Goal: Obtain resource: Download file/media

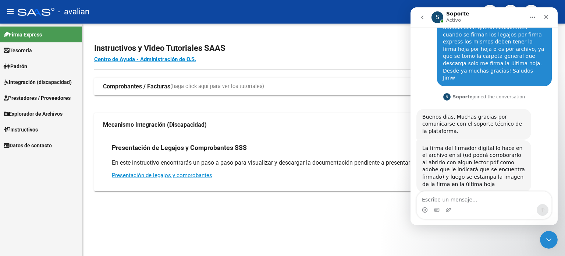
scroll to position [39, 0]
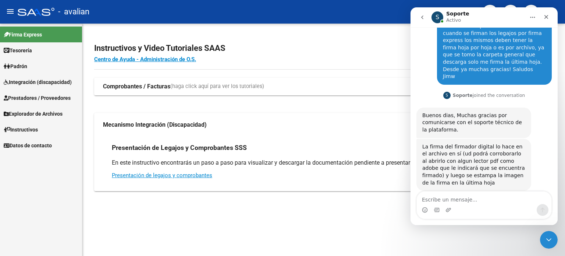
click at [502, 207] on div "Intercom Messenger" at bounding box center [484, 210] width 135 height 12
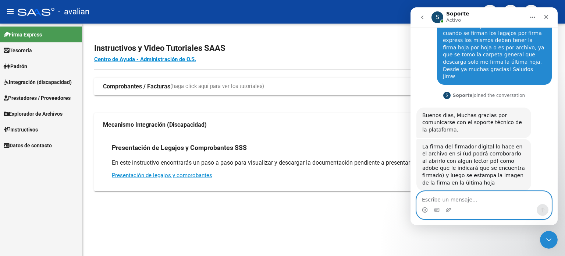
click at [463, 200] on textarea "Escribe un mensaje..." at bounding box center [484, 197] width 135 height 13
type textarea "Muchas gracias!"
click at [540, 209] on icon "Enviar un mensaje…" at bounding box center [542, 210] width 6 height 6
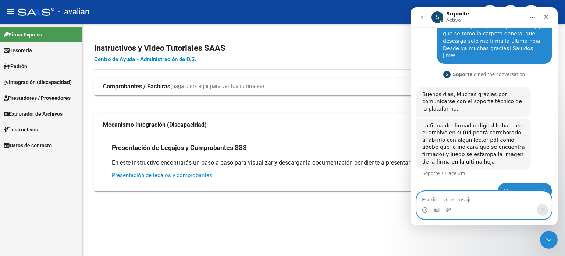
scroll to position [61, 0]
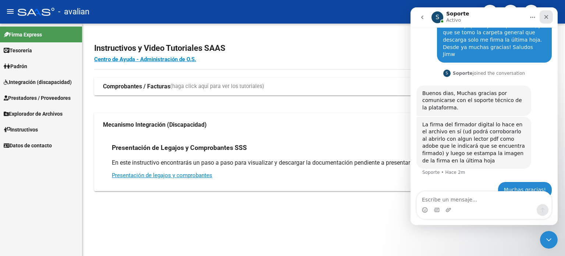
click at [546, 17] on icon "Cerrar" at bounding box center [546, 17] width 4 height 4
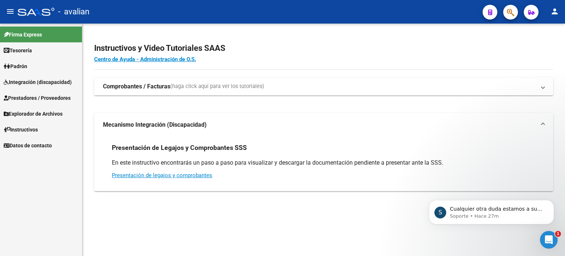
scroll to position [107, 0]
click at [34, 55] on link "Tesorería" at bounding box center [41, 50] width 82 height 16
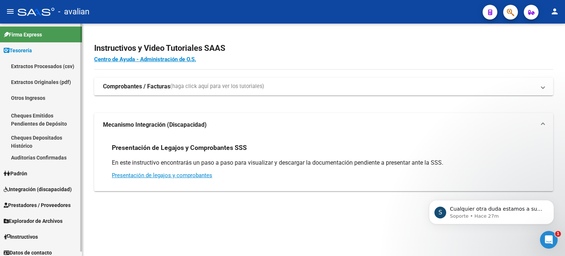
click at [36, 49] on link "Tesorería" at bounding box center [41, 50] width 82 height 16
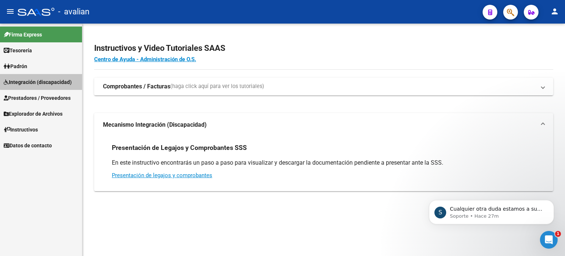
click at [50, 80] on span "Integración (discapacidad)" at bounding box center [38, 82] width 68 height 8
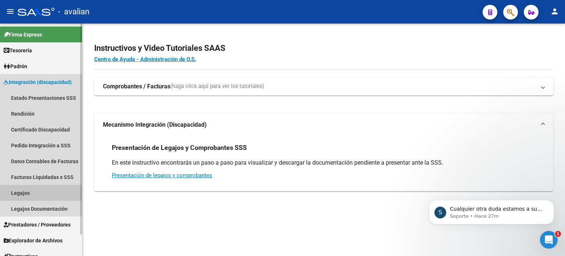
click at [35, 192] on link "Legajos" at bounding box center [41, 193] width 82 height 16
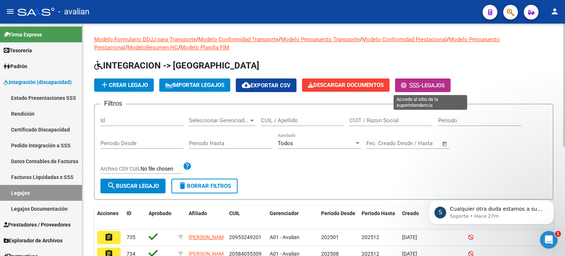
click at [443, 87] on span "Legajos" at bounding box center [432, 85] width 23 height 7
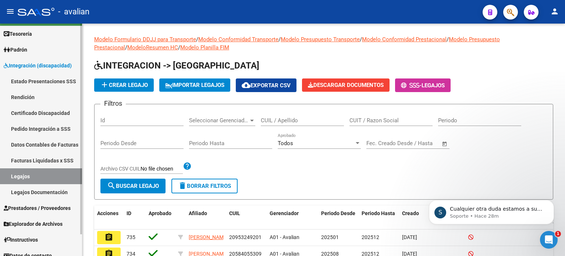
scroll to position [24, 0]
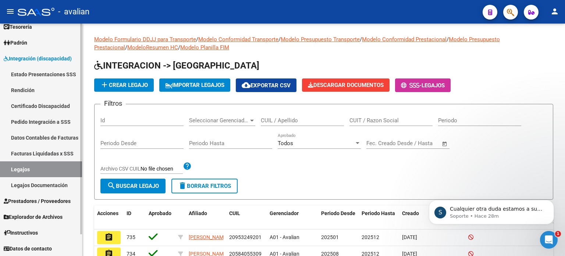
click at [56, 78] on link "Estado Presentaciones SSS" at bounding box center [41, 74] width 82 height 16
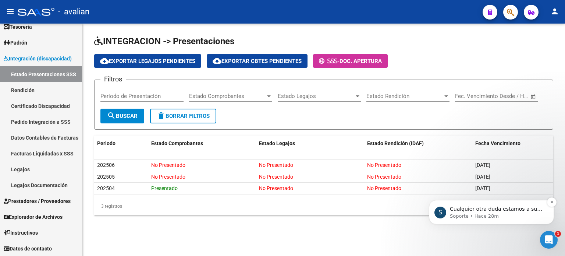
click at [505, 215] on p "Soporte • Hace 28m" at bounding box center [497, 216] width 95 height 7
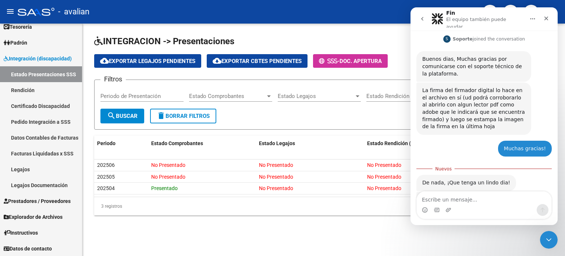
scroll to position [119, 0]
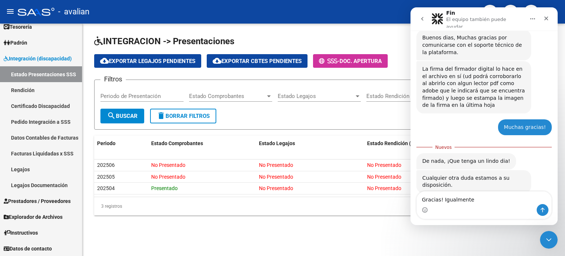
type textarea "Gracias! Igualmente"
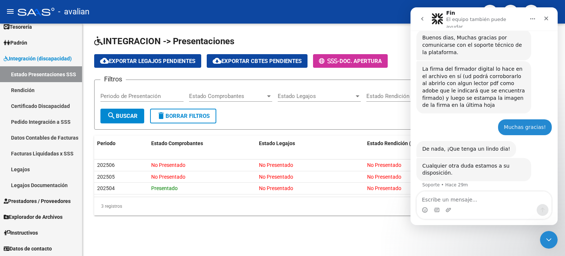
scroll to position [129, 0]
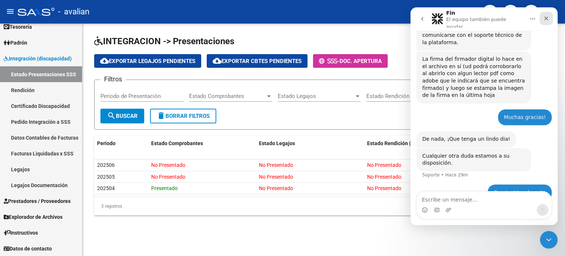
click at [549, 18] on div "Cerrar" at bounding box center [545, 18] width 13 height 13
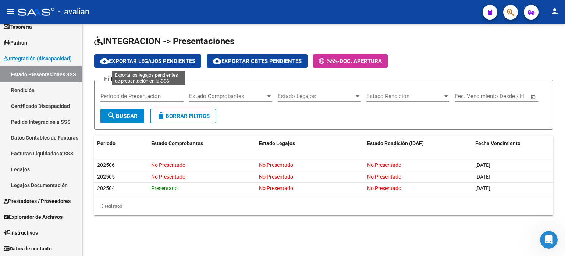
click at [114, 64] on button "cloud_download Exportar Legajos Pendientes" at bounding box center [147, 61] width 107 height 14
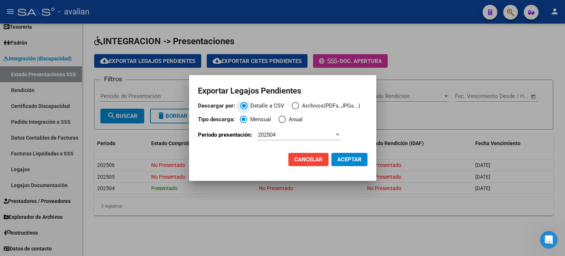
click at [297, 107] on span "Descargar por:" at bounding box center [295, 105] width 7 height 7
click at [297, 107] on input "Archivos(PDFs, JPGs...)" at bounding box center [295, 105] width 7 height 7
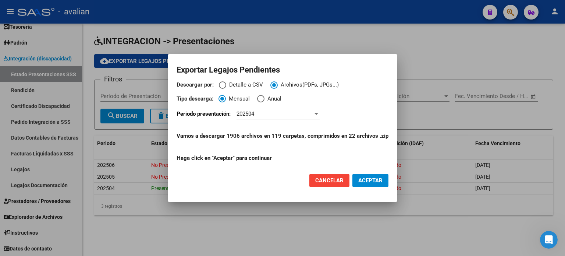
click at [297, 113] on div "202504" at bounding box center [274, 113] width 76 height 7
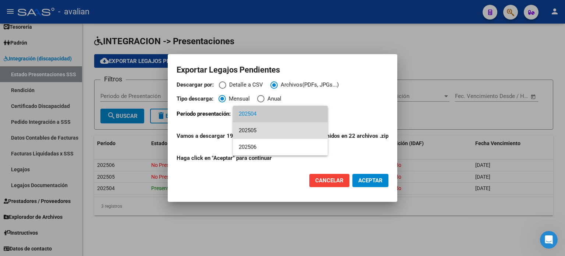
click at [277, 129] on span "202505" at bounding box center [280, 130] width 83 height 17
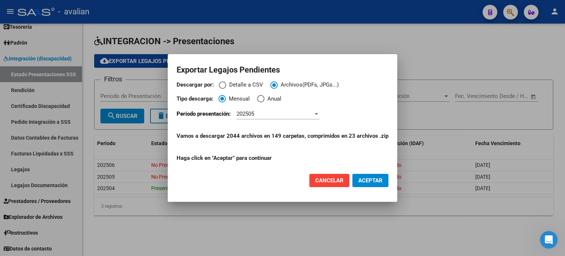
click at [323, 183] on span "Cancelar" at bounding box center [329, 180] width 28 height 7
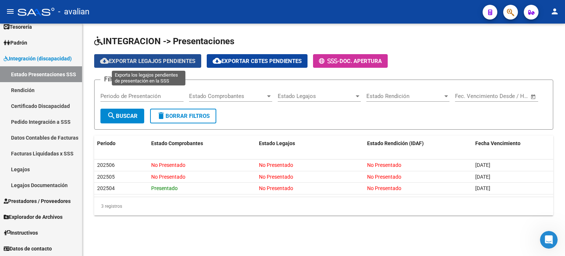
click at [162, 60] on span "cloud_download Exportar Legajos Pendientes" at bounding box center [147, 61] width 95 height 7
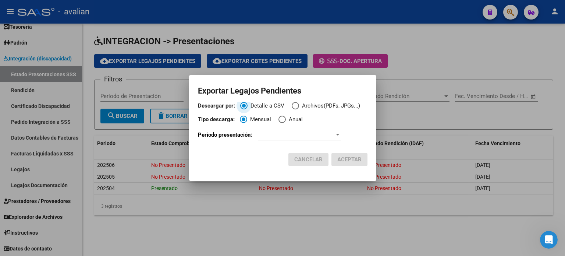
click at [296, 108] on span "Descargar por:" at bounding box center [295, 105] width 7 height 7
click at [296, 108] on input "Archivos(PDFs, JPGs...)" at bounding box center [295, 105] width 7 height 7
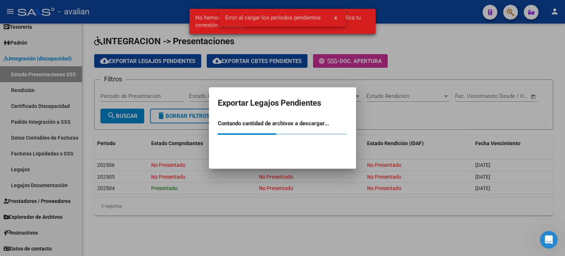
scroll to position [0, 0]
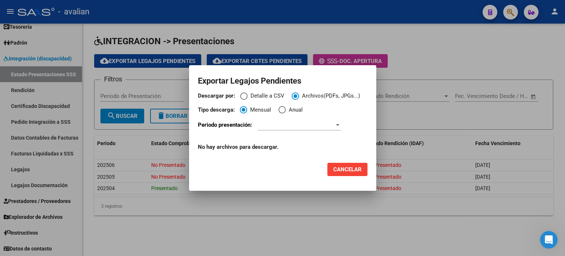
click at [308, 122] on div at bounding box center [299, 124] width 83 height 11
click at [338, 125] on div at bounding box center [338, 125] width 4 height 2
click at [282, 126] on span at bounding box center [296, 124] width 76 height 7
click at [273, 127] on span at bounding box center [296, 124] width 76 height 7
click at [341, 126] on div at bounding box center [337, 125] width 7 height 6
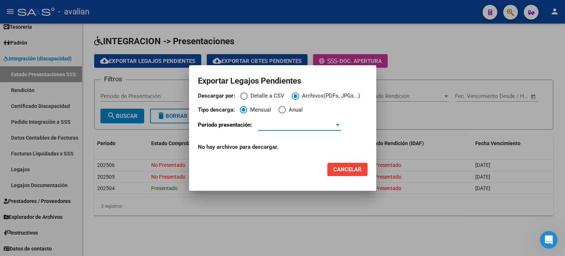
click at [339, 126] on div at bounding box center [337, 125] width 7 height 6
click at [241, 99] on span "Descargar por:" at bounding box center [243, 95] width 7 height 7
click at [241, 99] on input "Detalle a CSV" at bounding box center [243, 95] width 7 height 7
radio input "true"
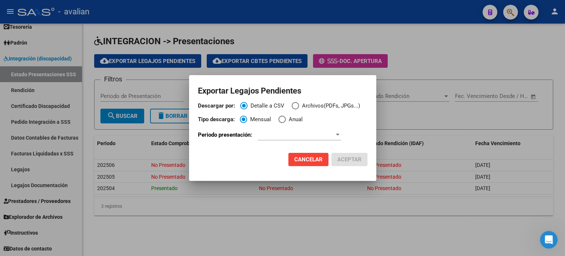
click at [295, 107] on span "Descargar por:" at bounding box center [295, 105] width 7 height 7
click at [295, 107] on input "Archivos(PDFs, JPGs...)" at bounding box center [295, 105] width 7 height 7
radio input "true"
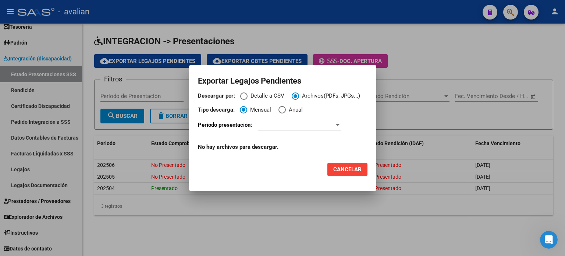
click at [295, 126] on span at bounding box center [296, 124] width 76 height 7
click at [258, 114] on span "Mensual" at bounding box center [259, 110] width 24 height 8
click at [247, 113] on input "Mensual" at bounding box center [243, 109] width 7 height 7
click at [343, 168] on span "Cancelar" at bounding box center [347, 169] width 28 height 7
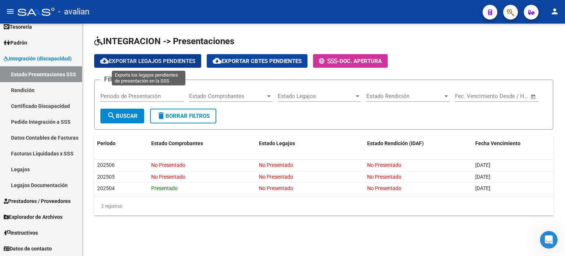
click at [167, 65] on button "cloud_download Exportar Legajos Pendientes" at bounding box center [147, 61] width 107 height 14
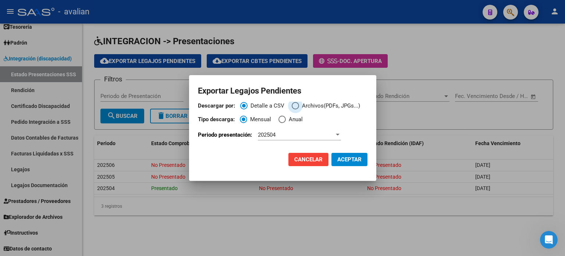
click at [294, 108] on span "Descargar por:" at bounding box center [295, 105] width 7 height 7
click at [294, 108] on input "Archivos(PDFs, JPGs...)" at bounding box center [295, 105] width 7 height 7
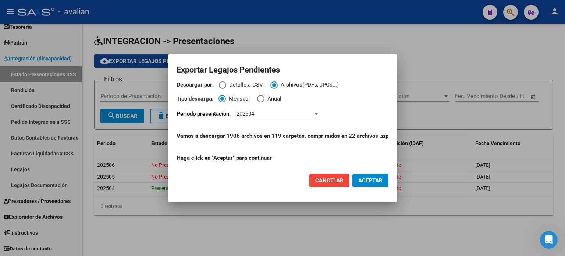
click at [274, 114] on div "202504" at bounding box center [274, 113] width 76 height 7
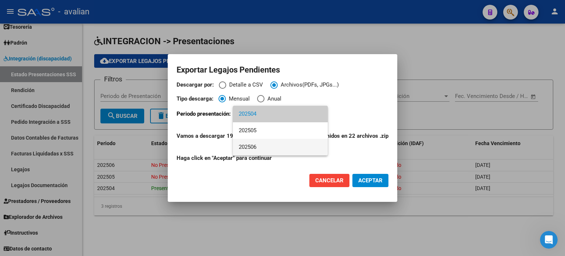
click at [263, 146] on span "202506" at bounding box center [280, 147] width 83 height 17
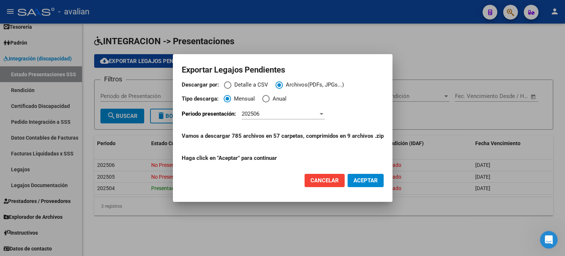
click at [323, 179] on span "Cancelar" at bounding box center [324, 180] width 28 height 7
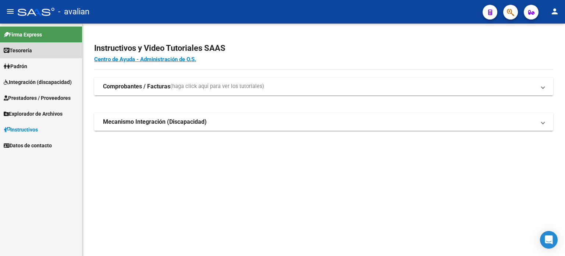
click at [29, 56] on link "Tesorería" at bounding box center [41, 50] width 82 height 16
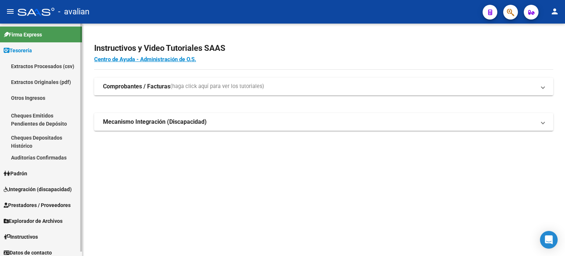
click at [24, 50] on span "Tesorería" at bounding box center [18, 50] width 28 height 8
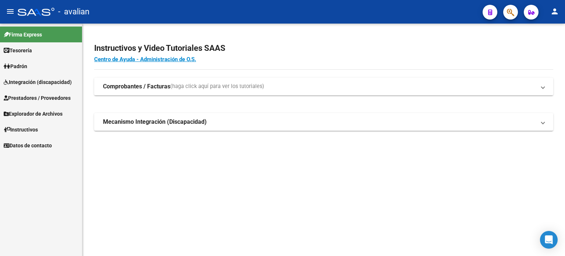
click at [38, 85] on span "Integración (discapacidad)" at bounding box center [38, 82] width 68 height 8
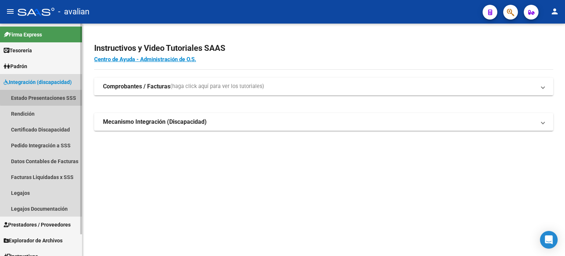
click at [50, 94] on link "Estado Presentaciones SSS" at bounding box center [41, 98] width 82 height 16
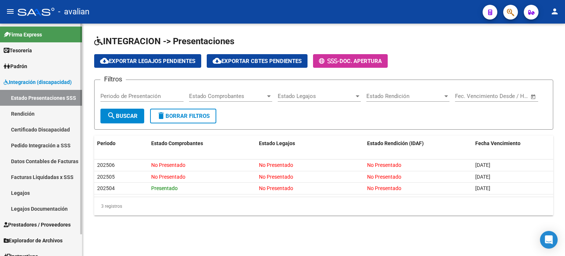
click at [26, 109] on link "Rendición" at bounding box center [41, 114] width 82 height 16
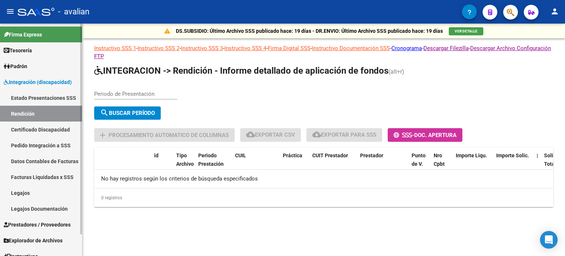
scroll to position [24, 0]
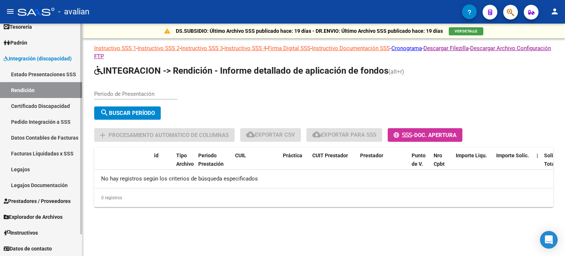
click at [61, 110] on link "Certificado Discapacidad" at bounding box center [41, 106] width 82 height 16
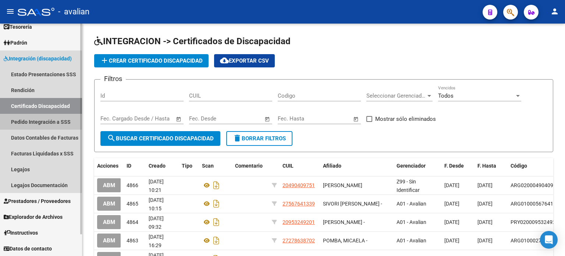
click at [45, 124] on link "Pedido Integración a SSS" at bounding box center [41, 122] width 82 height 16
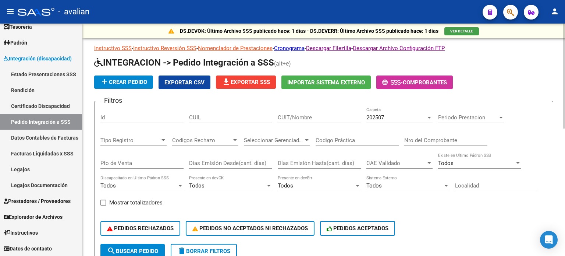
click at [422, 118] on div "202507" at bounding box center [396, 117] width 60 height 7
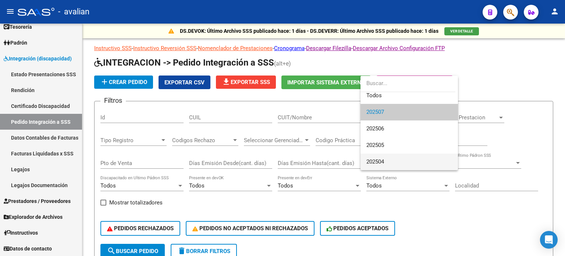
click at [388, 159] on span "202504" at bounding box center [409, 161] width 86 height 17
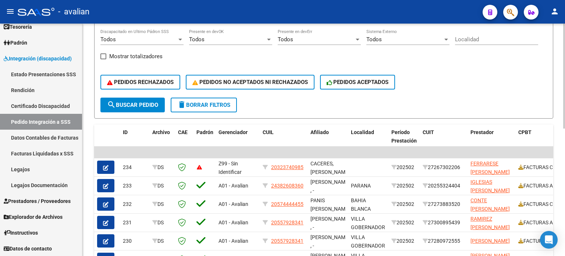
scroll to position [147, 0]
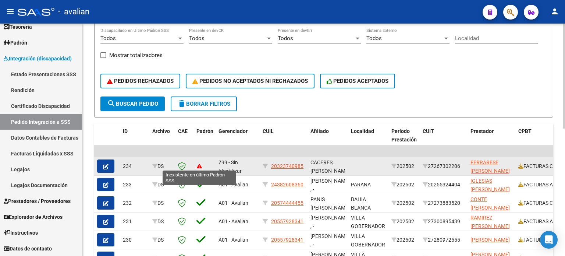
click at [200, 165] on icon at bounding box center [199, 166] width 6 height 6
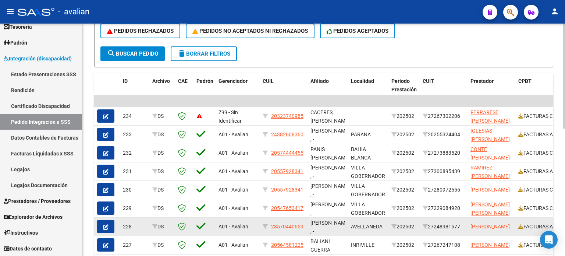
scroll to position [171, 0]
